Goal: Information Seeking & Learning: Learn about a topic

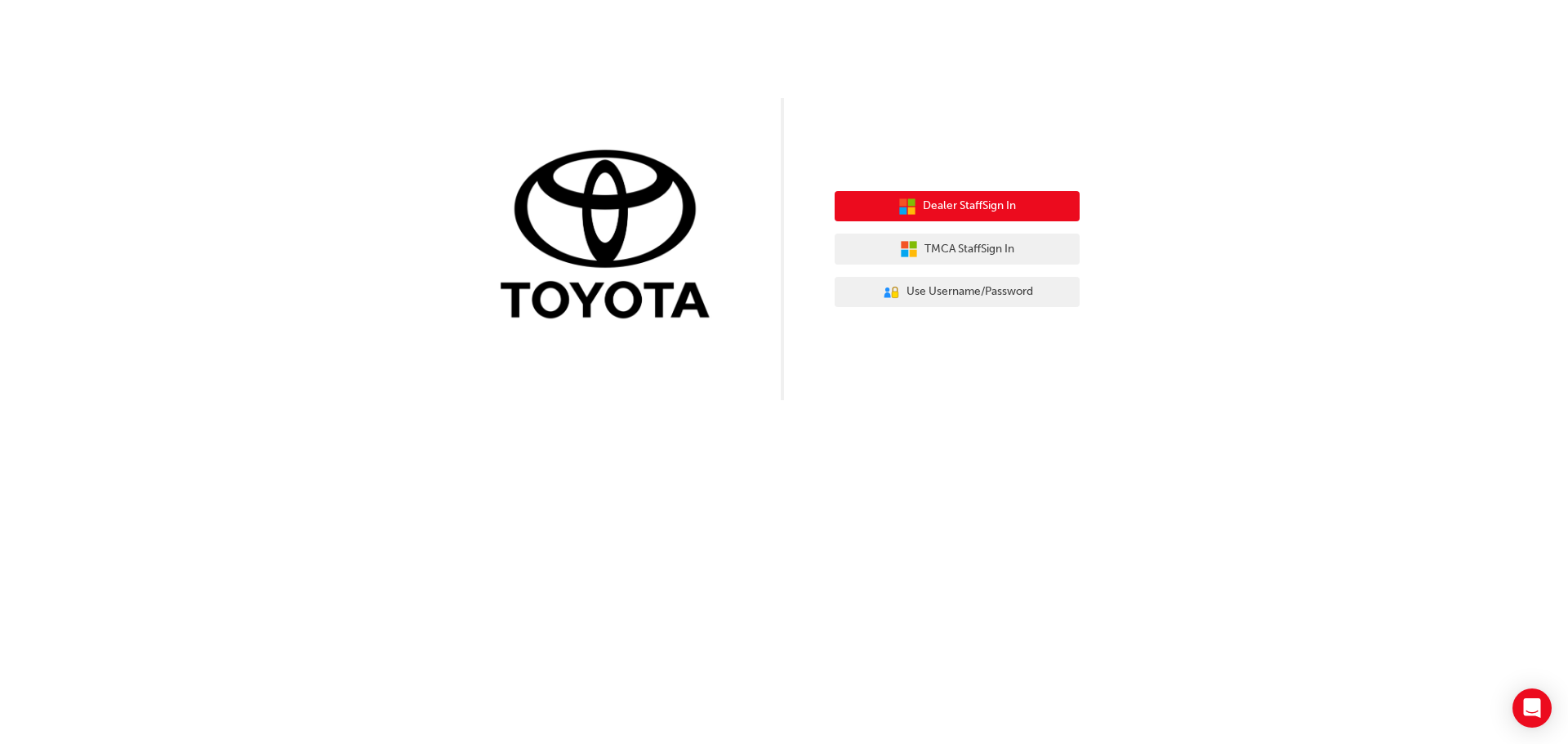
click at [981, 208] on span "Dealer Staff Sign In" at bounding box center [969, 206] width 93 height 19
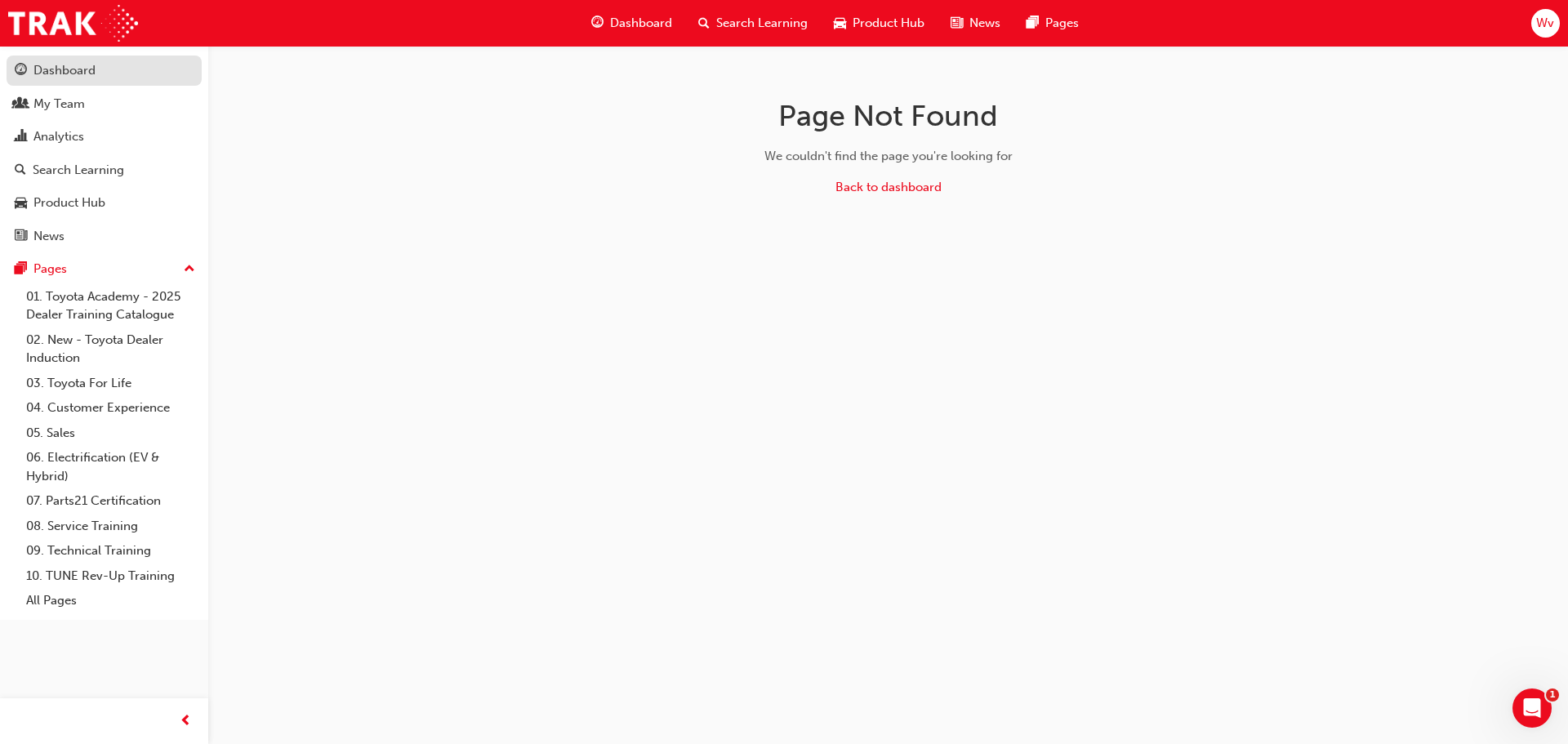
click at [86, 68] on div "Dashboard" at bounding box center [65, 71] width 62 height 19
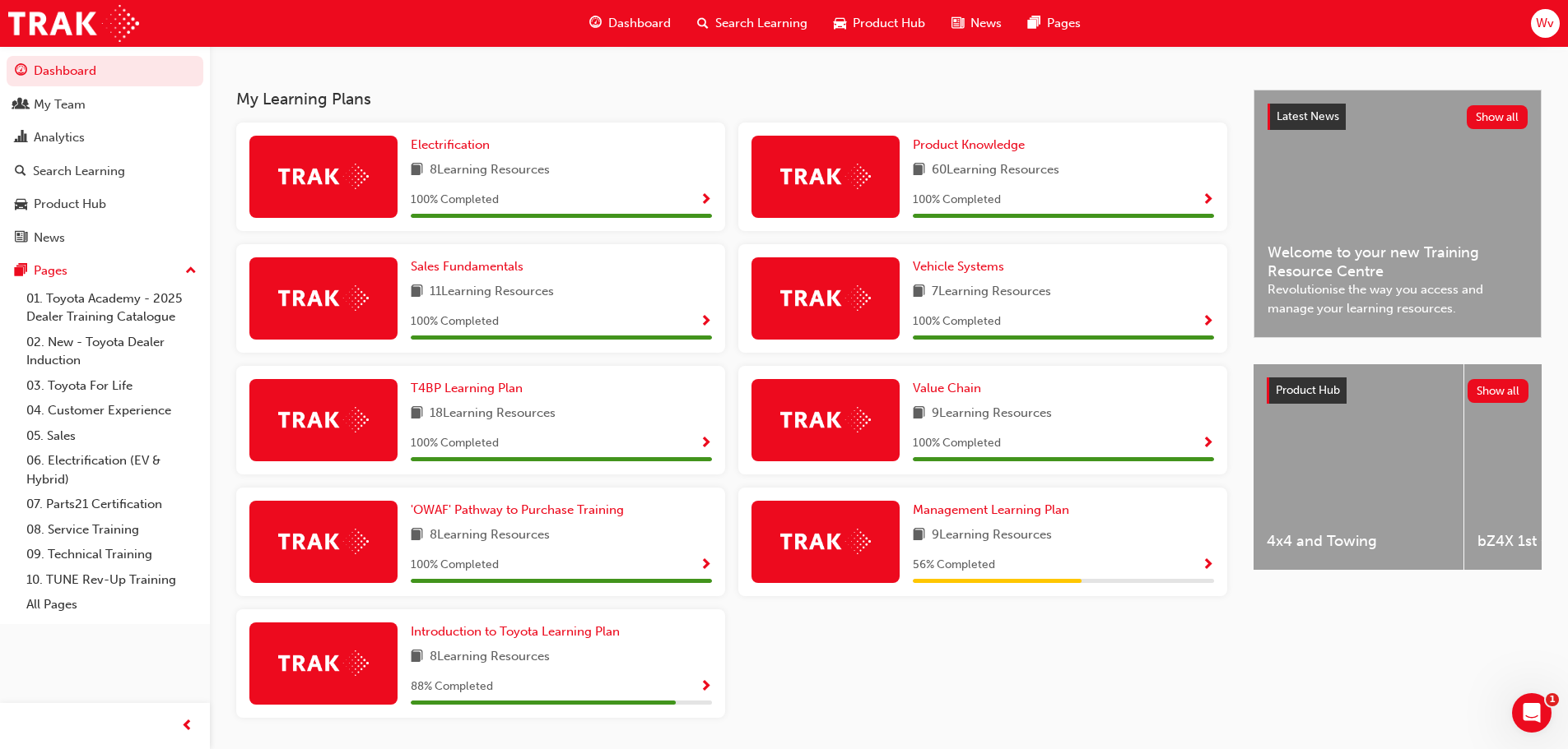
scroll to position [385, 0]
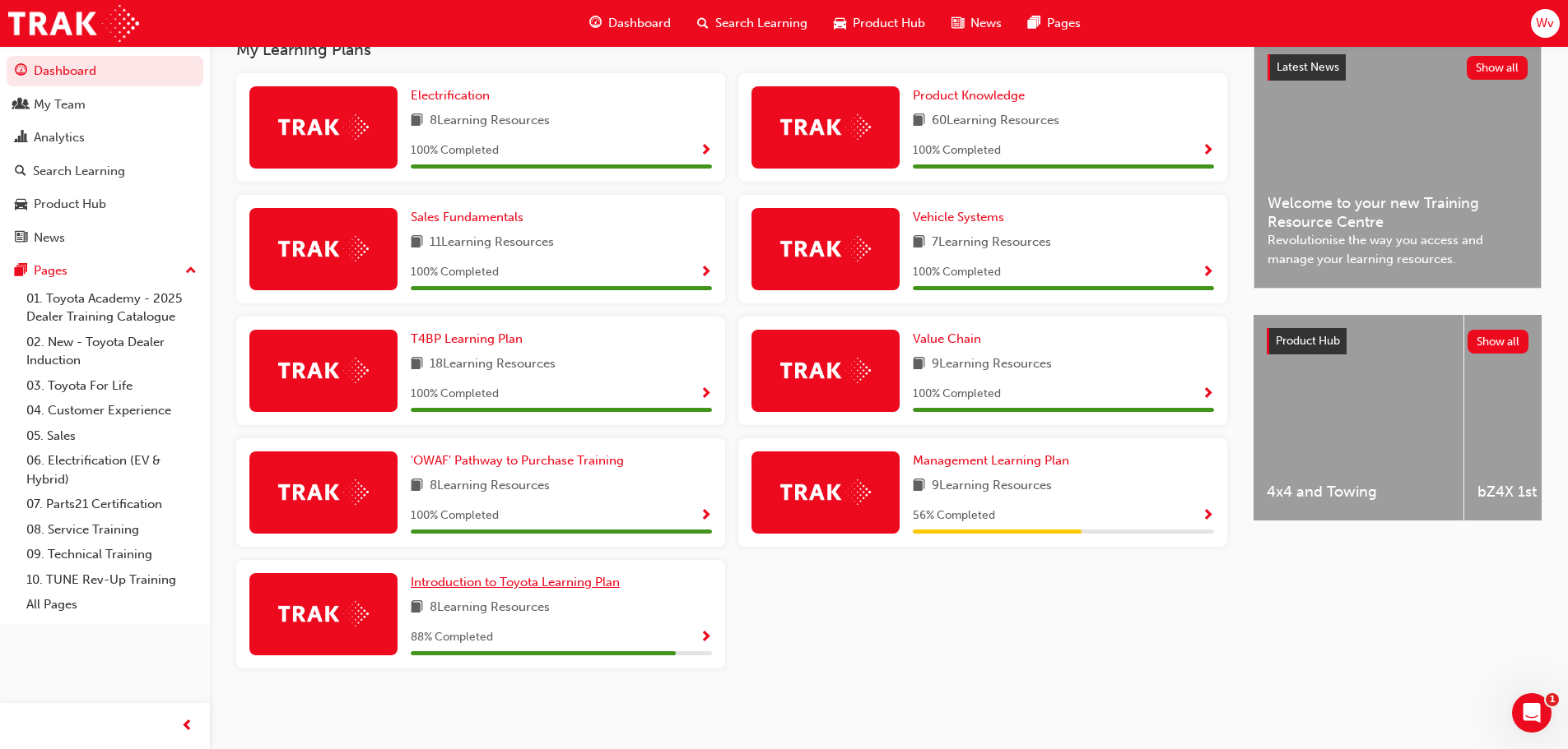
click at [486, 582] on span "Introduction to Toyota Learning Plan" at bounding box center [515, 582] width 209 height 15
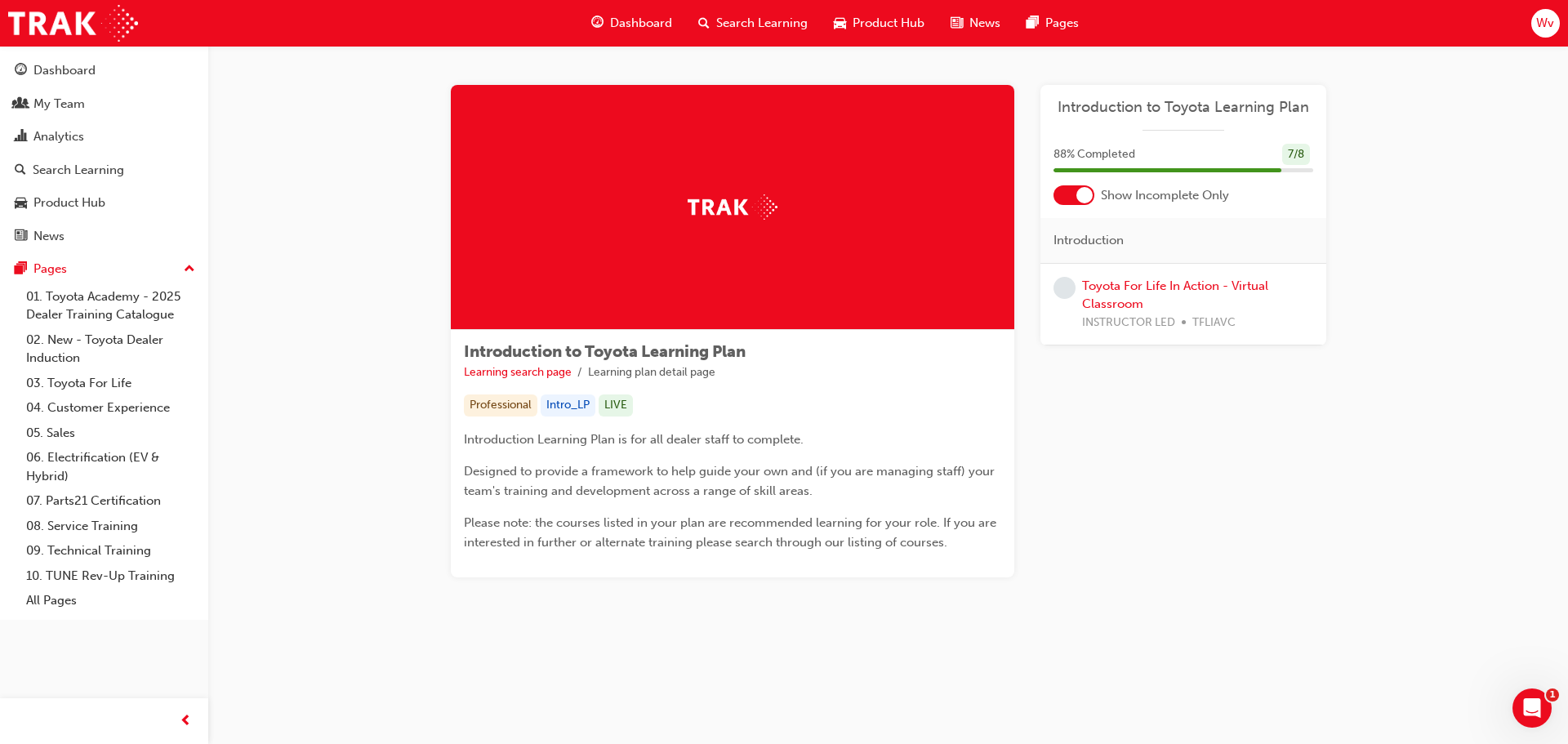
click at [1068, 285] on span "learningRecordVerb_NONE-icon" at bounding box center [1064, 288] width 22 height 22
click at [1094, 451] on div "Learning Plan Introduction to Toyota Learning Plan 88 % Completed 7 / 8 Show In…" at bounding box center [1184, 331] width 286 height 493
click at [650, 219] on div at bounding box center [732, 207] width 563 height 245
click at [73, 171] on div "Search Learning" at bounding box center [78, 170] width 91 height 19
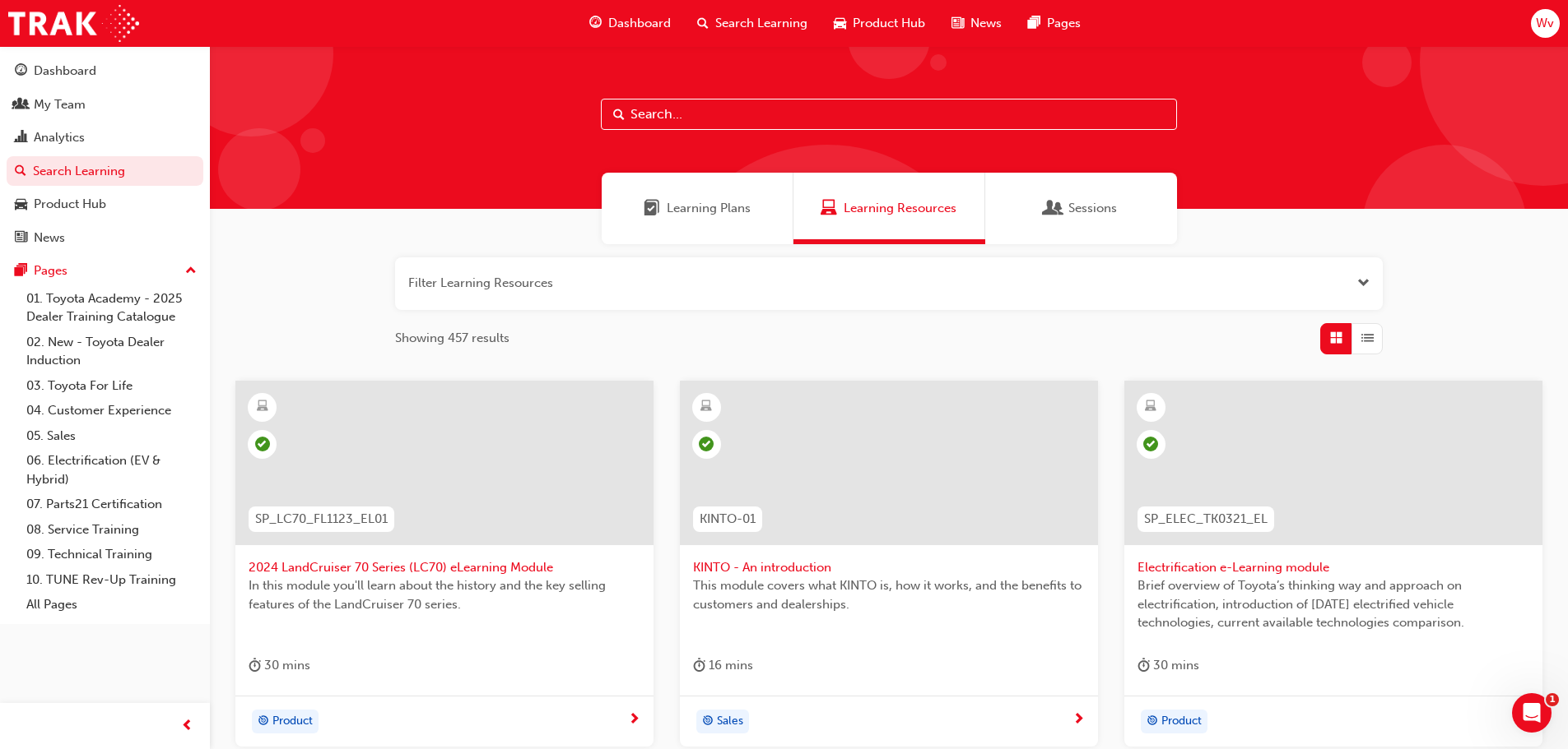
click at [674, 113] on input "text" at bounding box center [889, 114] width 576 height 31
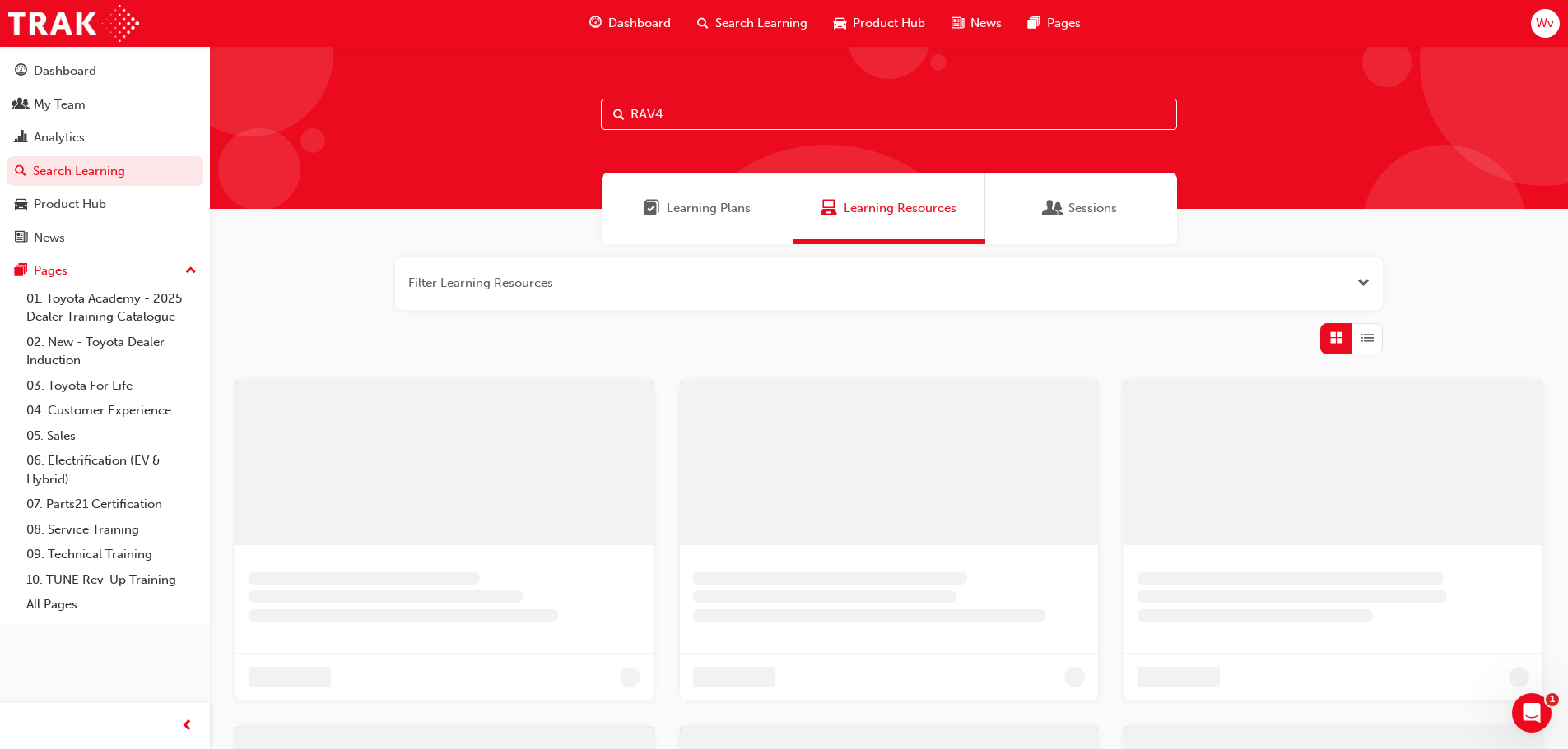
type input "RAV4"
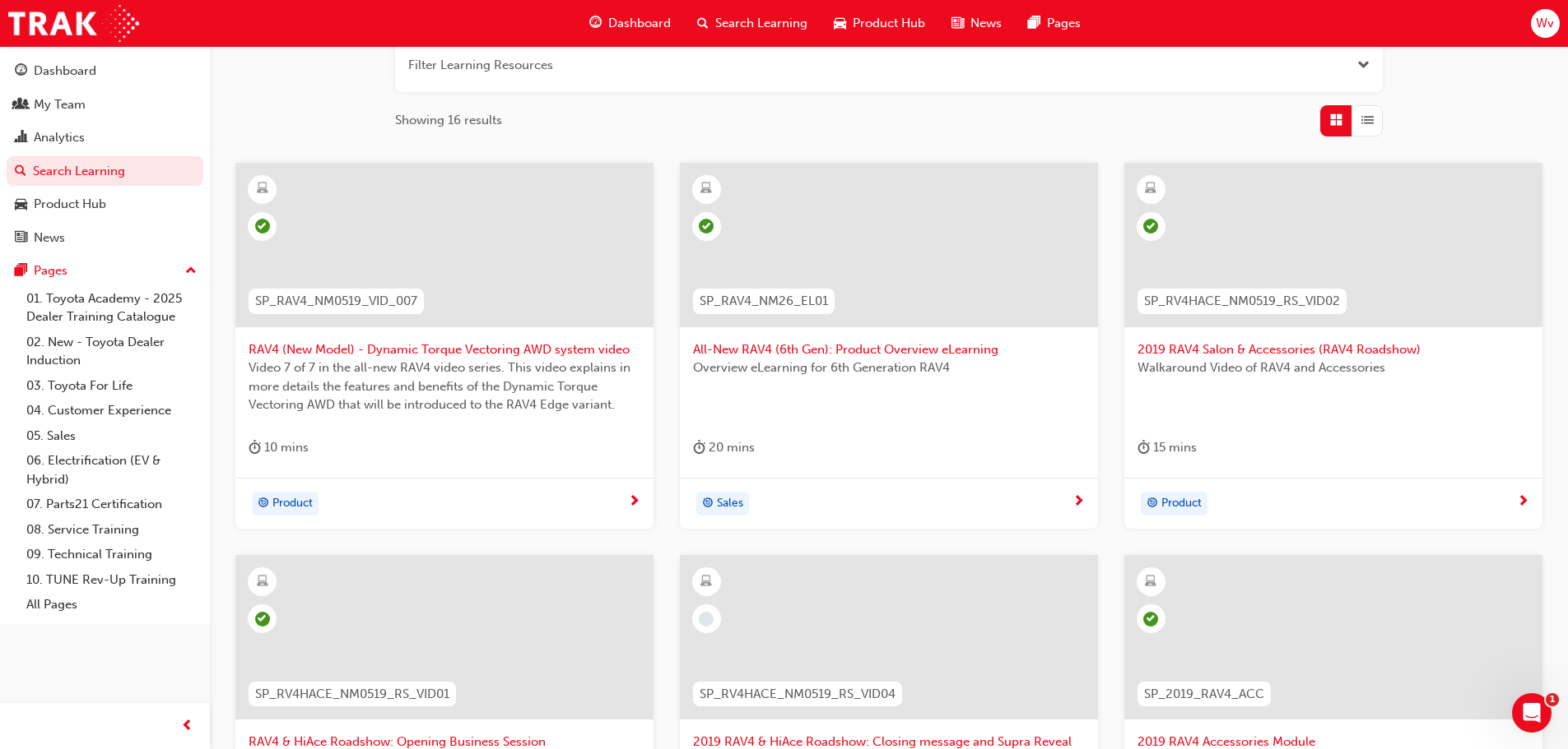
scroll to position [247, 0]
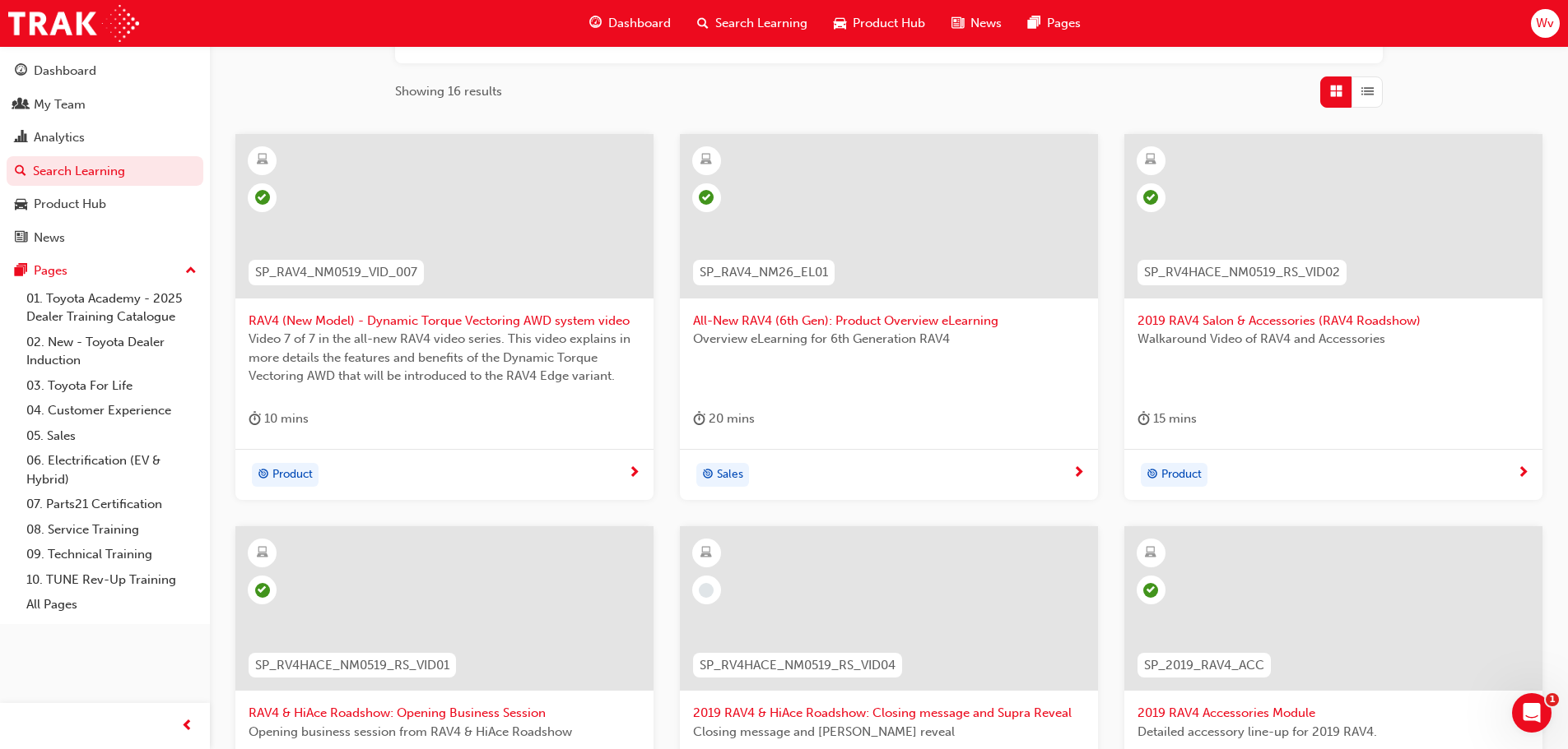
click at [285, 418] on div "10 mins" at bounding box center [278, 419] width 60 height 21
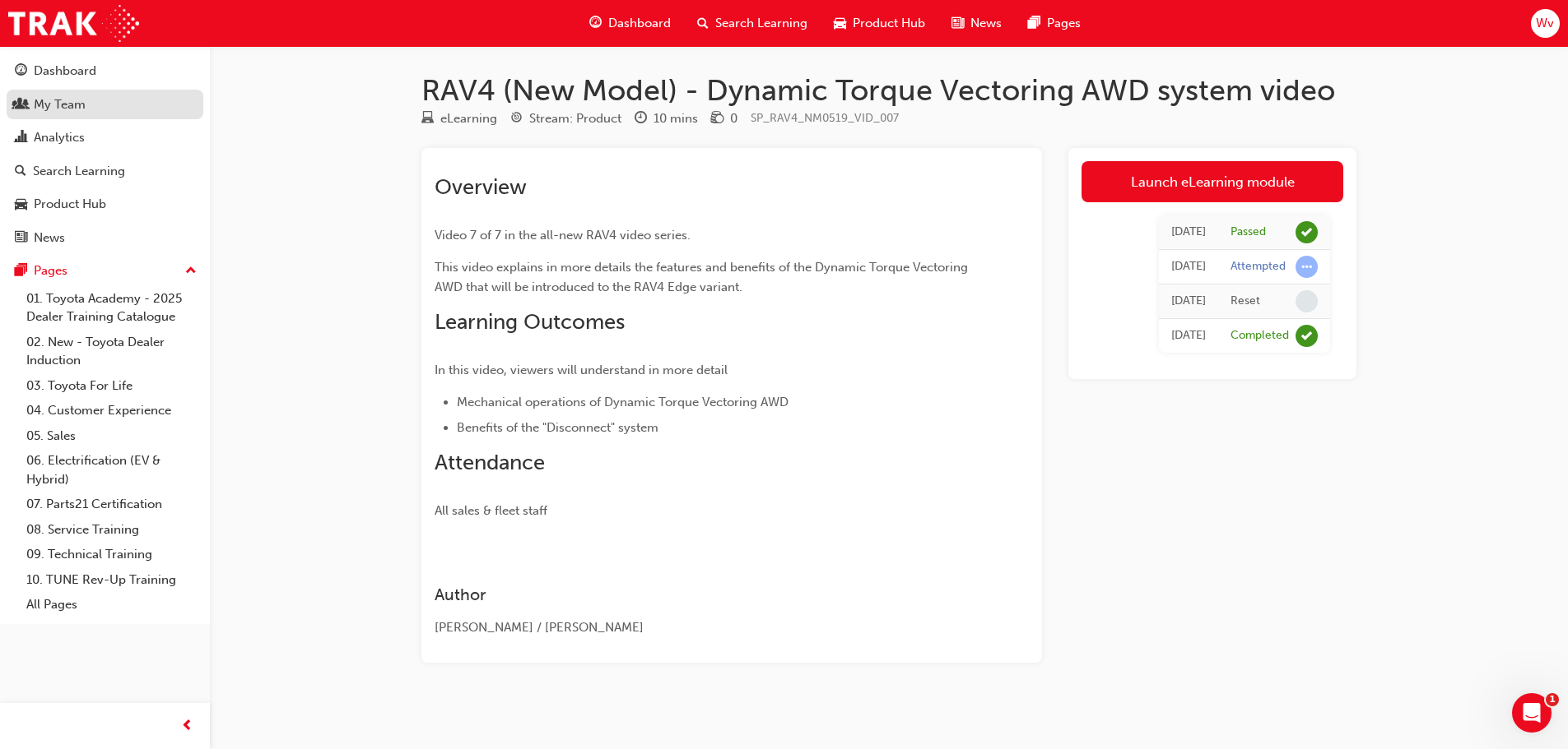
click at [75, 103] on div "My Team" at bounding box center [60, 105] width 52 height 19
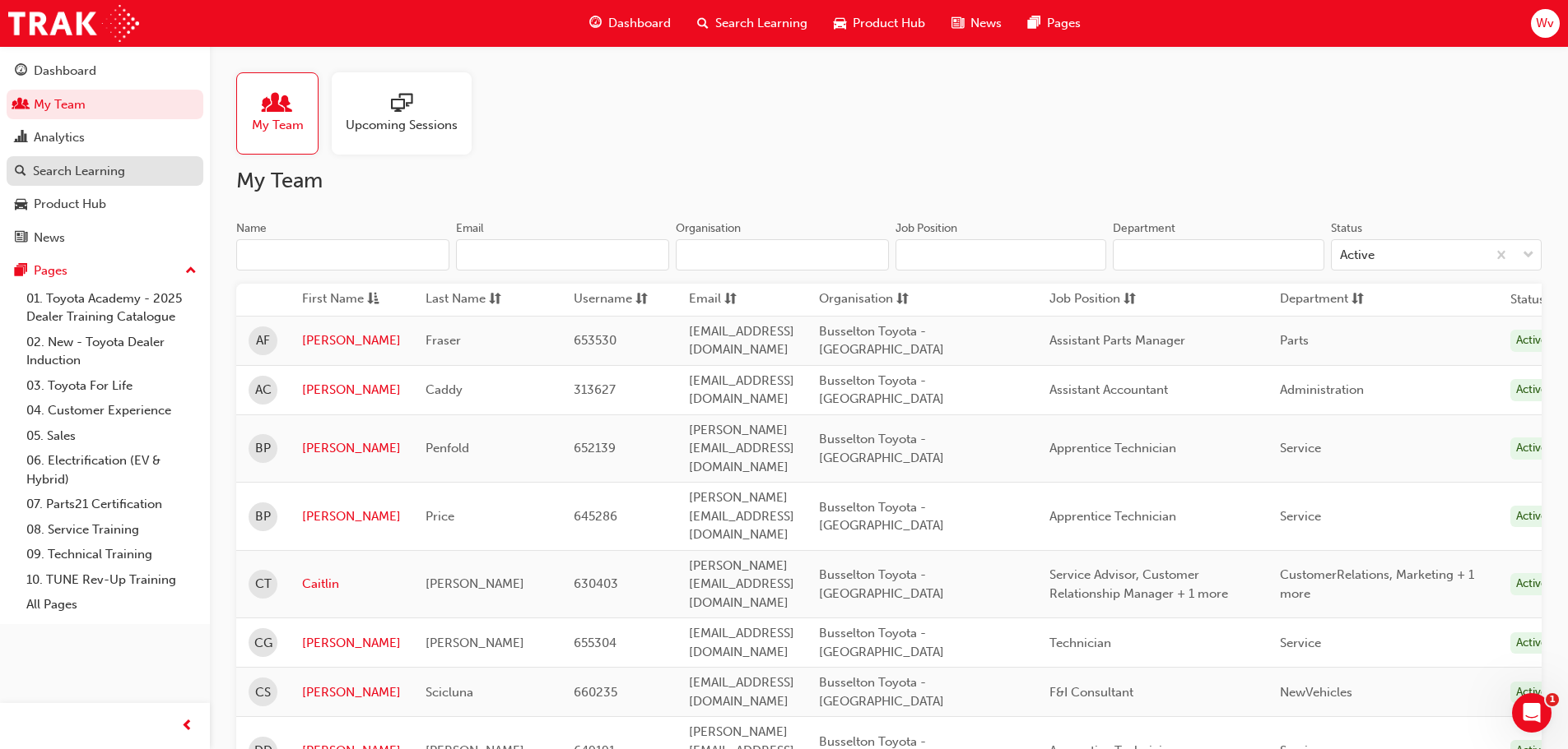
click at [108, 175] on div "Search Learning" at bounding box center [79, 171] width 92 height 19
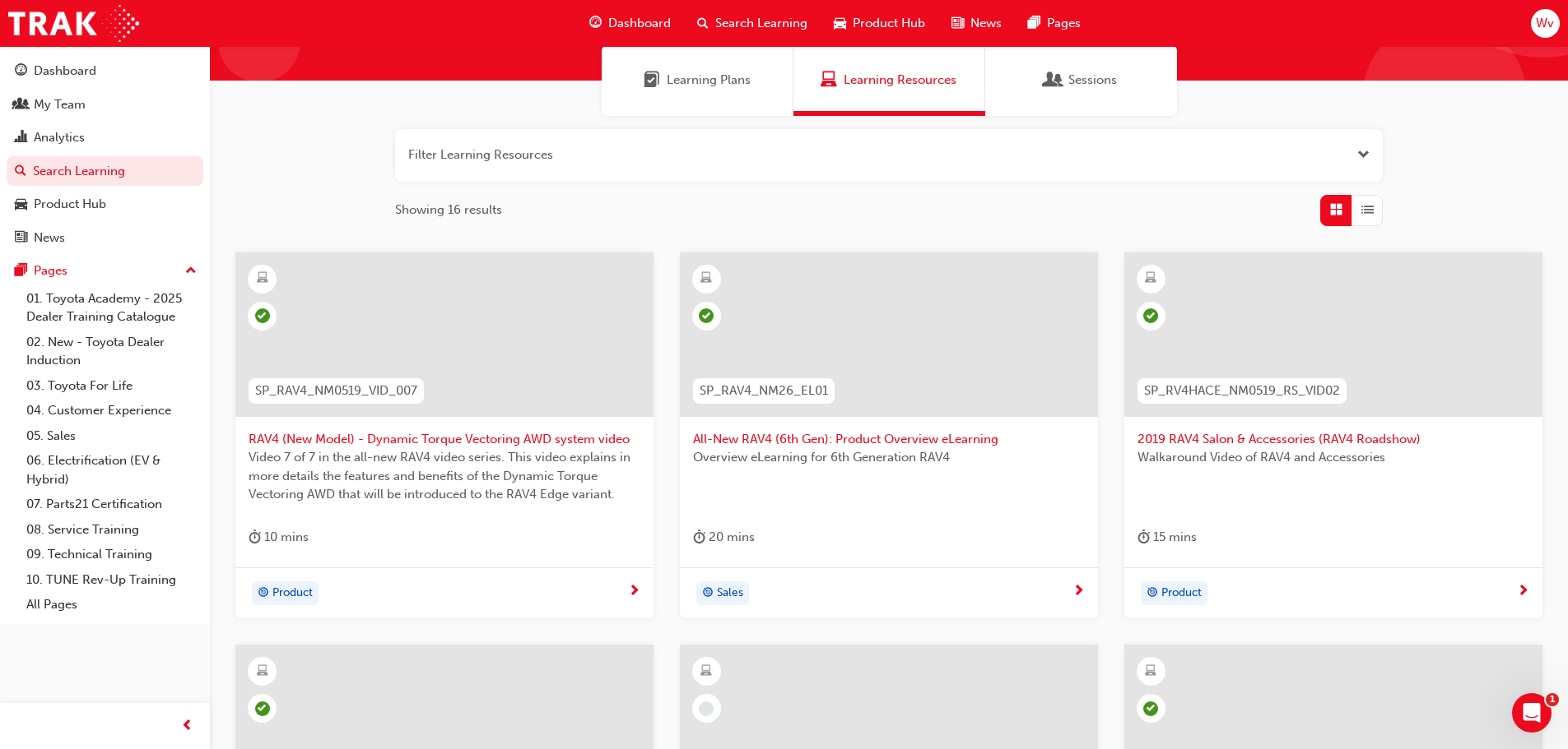
scroll to position [165, 0]
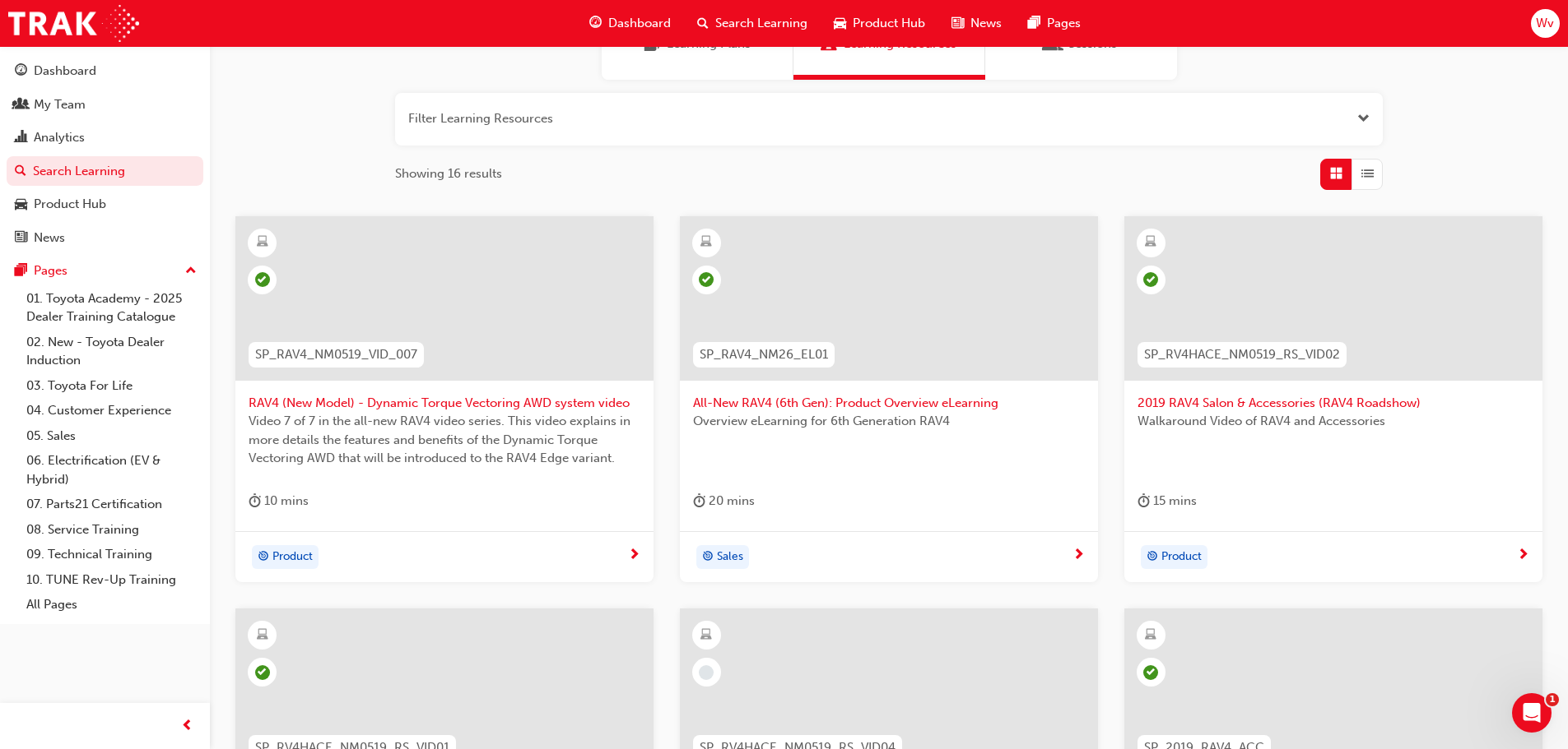
click at [783, 400] on span "All-New RAV4 (6th Gen): Product Overview eLearning" at bounding box center [890, 403] width 392 height 19
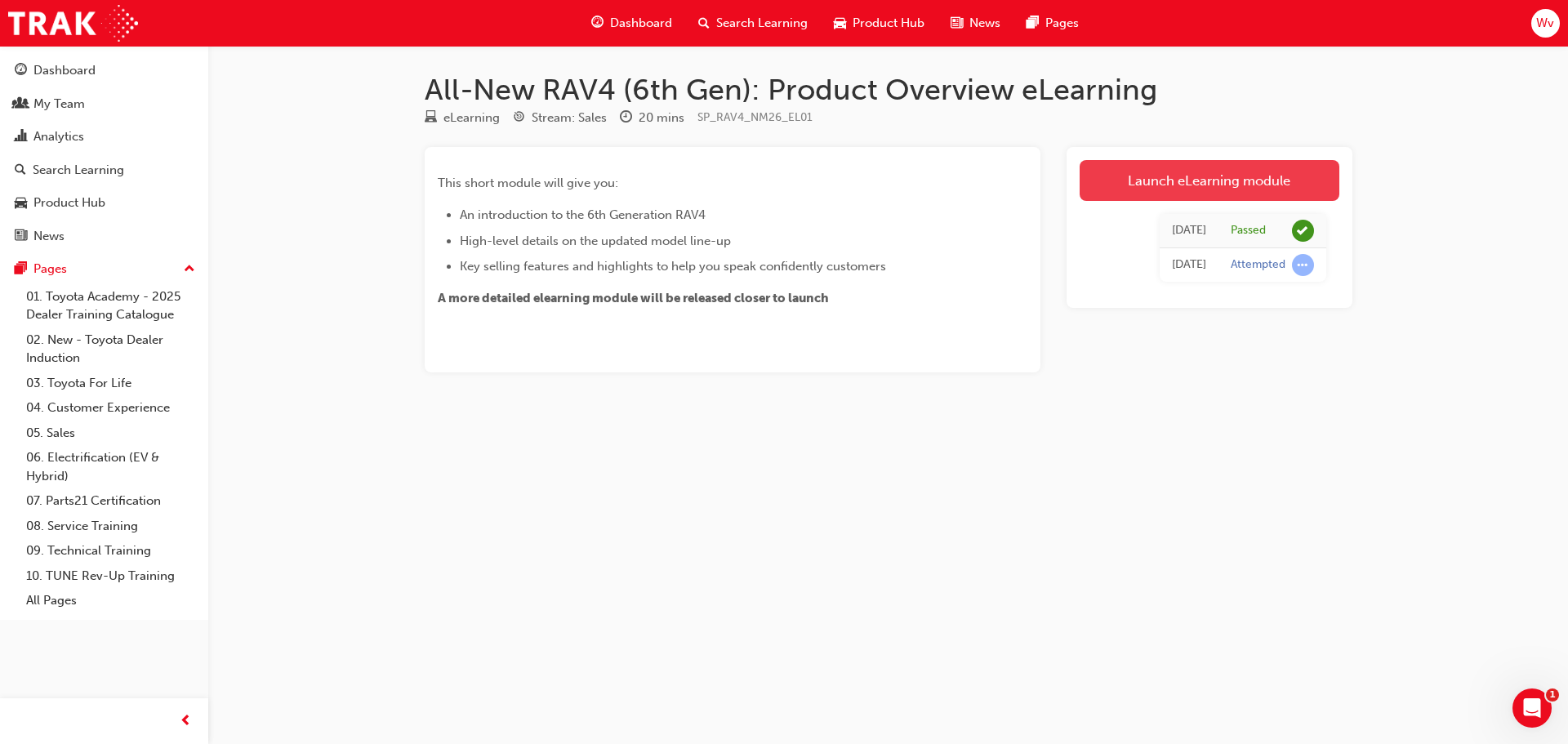
click at [1195, 185] on link "Launch eLearning module" at bounding box center [1210, 180] width 259 height 40
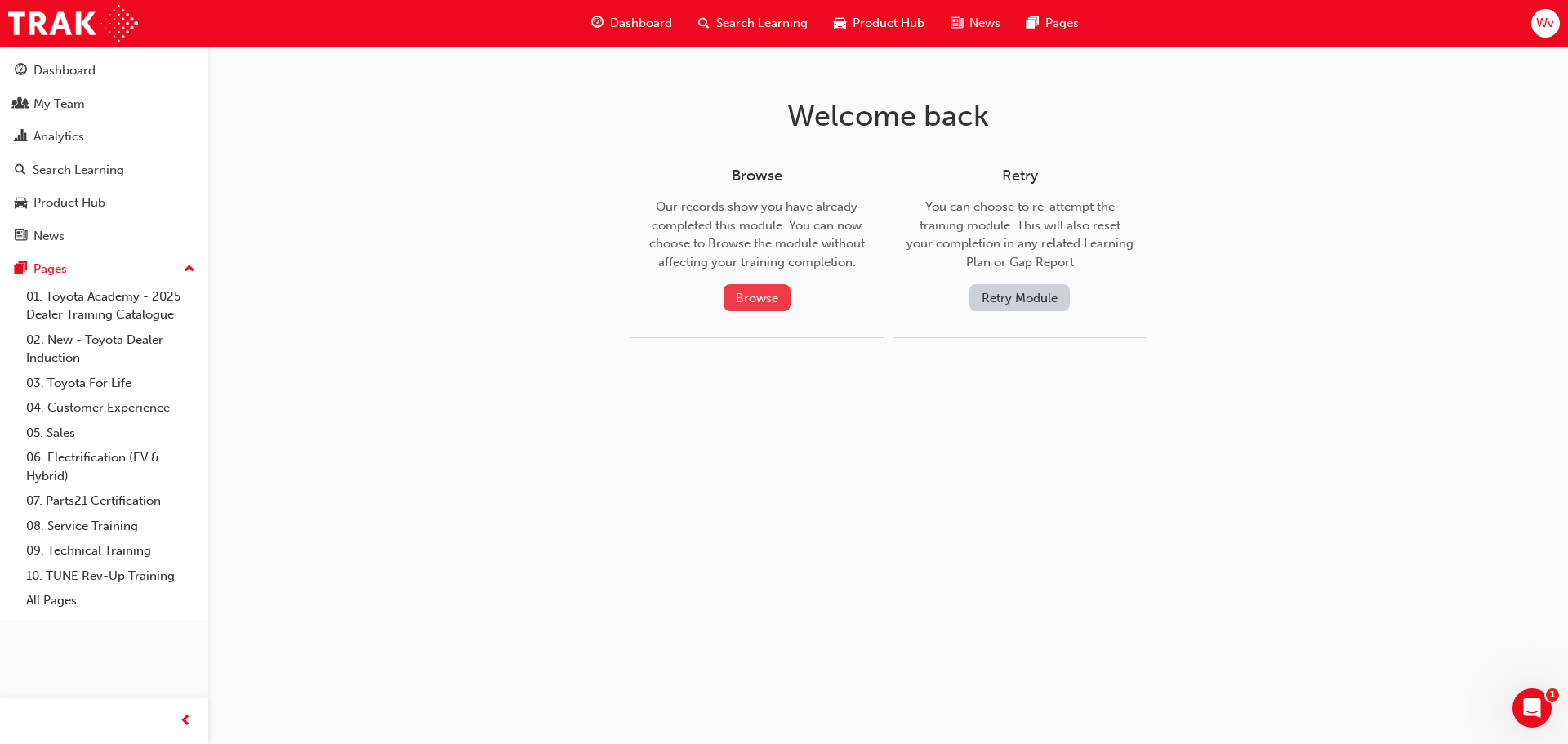
click at [765, 293] on button "Browse" at bounding box center [757, 297] width 67 height 27
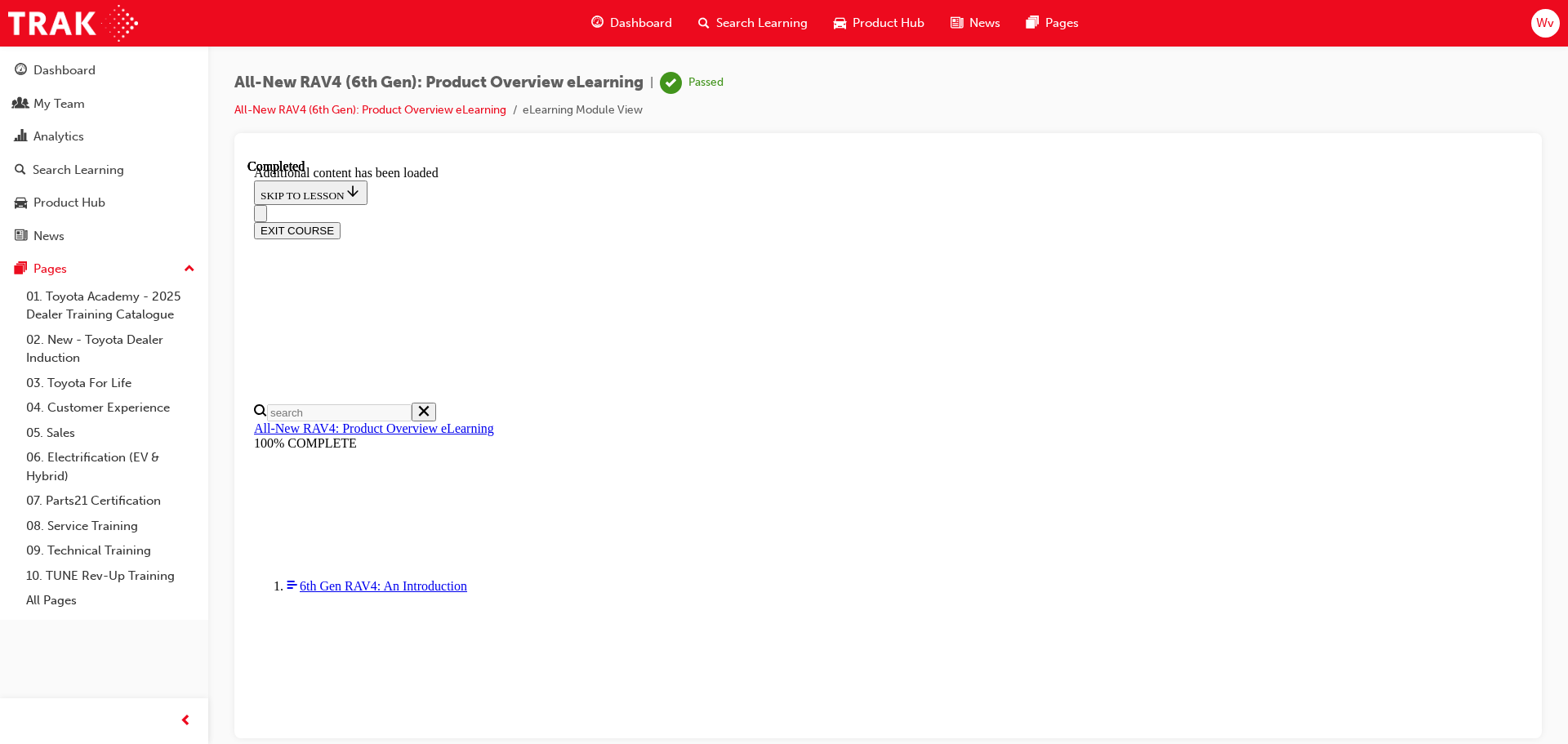
scroll to position [629, 0]
